Goal: Transaction & Acquisition: Purchase product/service

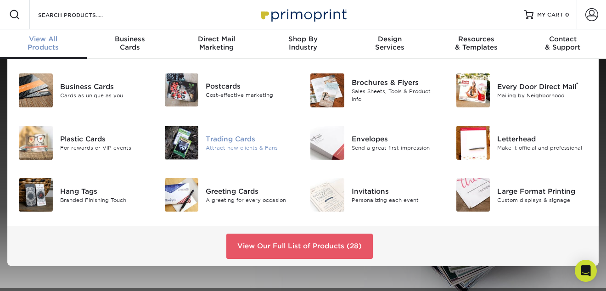
click at [193, 139] on img at bounding box center [182, 143] width 34 height 34
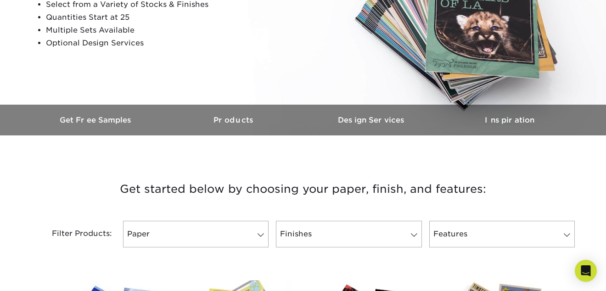
scroll to position [275, 0]
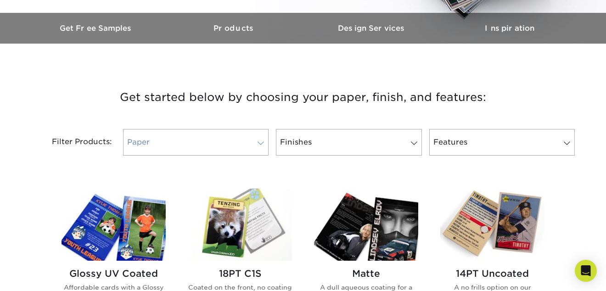
click at [249, 142] on link "Paper" at bounding box center [195, 142] width 145 height 27
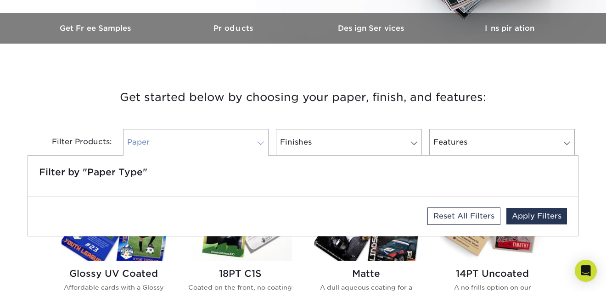
click at [249, 142] on link "Paper" at bounding box center [195, 142] width 145 height 27
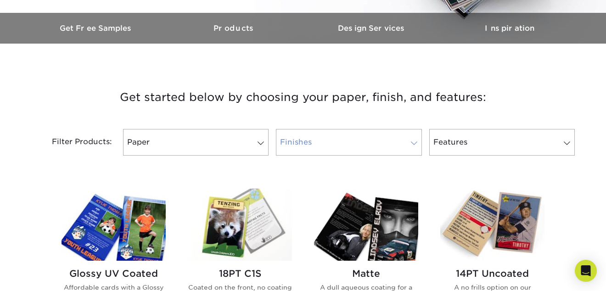
click at [364, 134] on link "Finishes" at bounding box center [348, 142] width 145 height 27
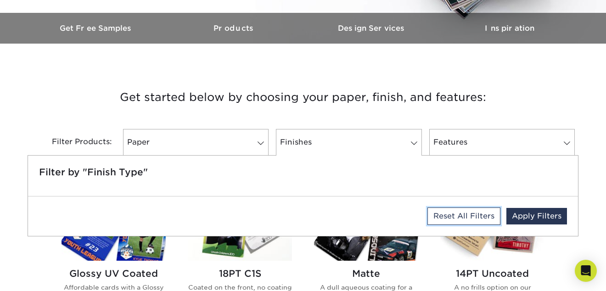
click at [460, 211] on link "Reset All Filters" at bounding box center [463, 215] width 73 height 17
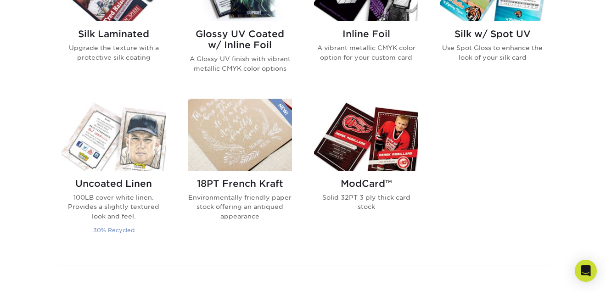
scroll to position [597, 0]
